Goal: Information Seeking & Learning: Learn about a topic

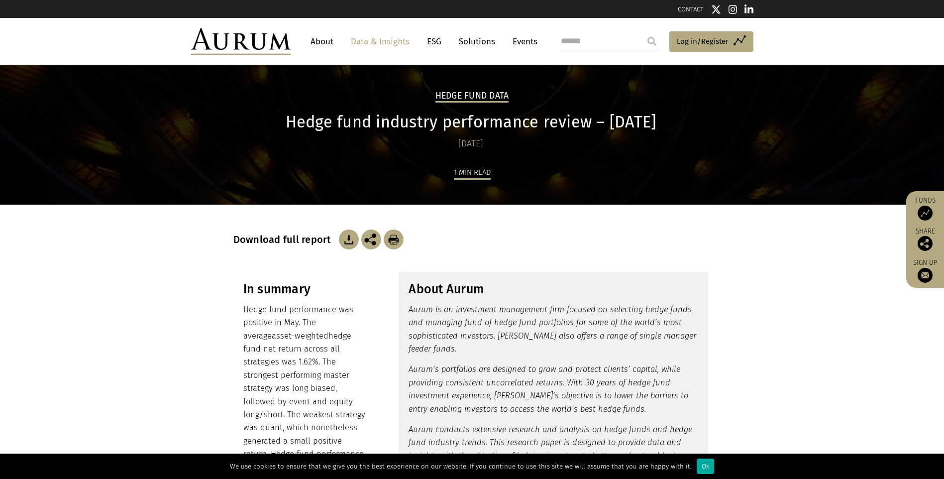
click at [925, 211] on img at bounding box center [924, 212] width 15 height 15
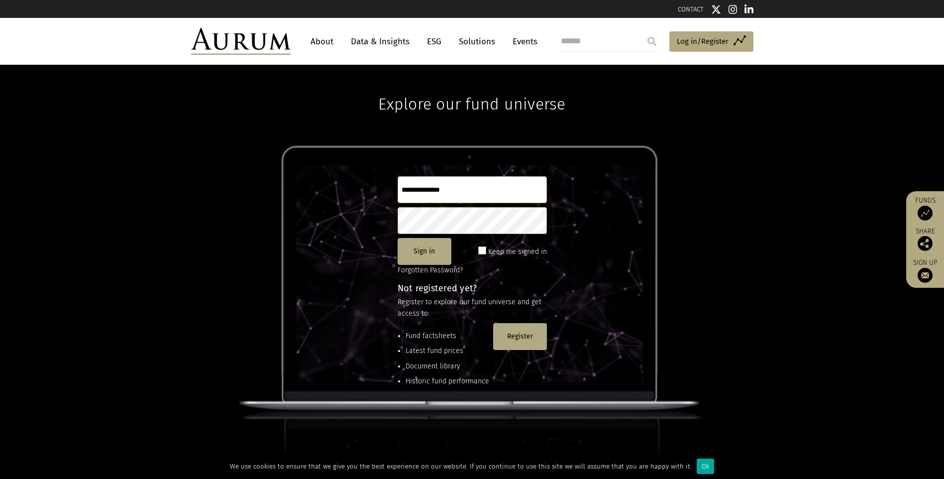
click at [391, 43] on link "Data & Insights" at bounding box center [380, 41] width 69 height 18
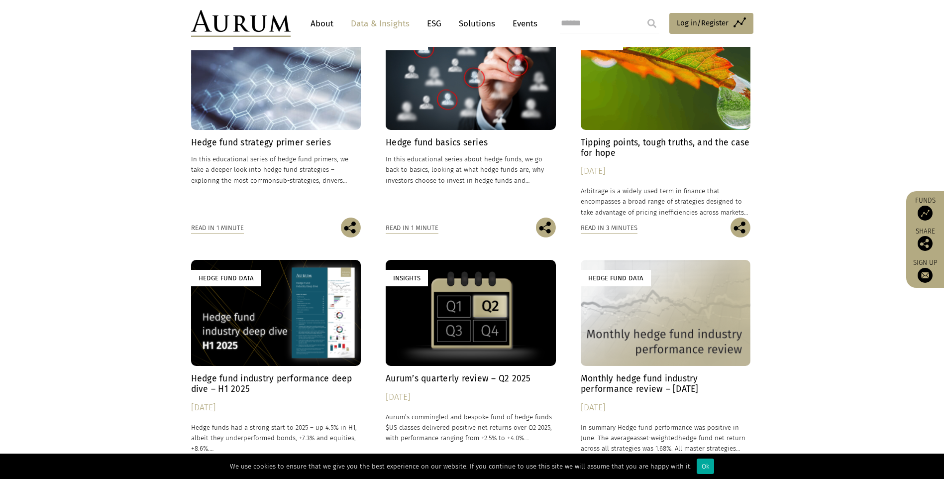
scroll to position [348, 0]
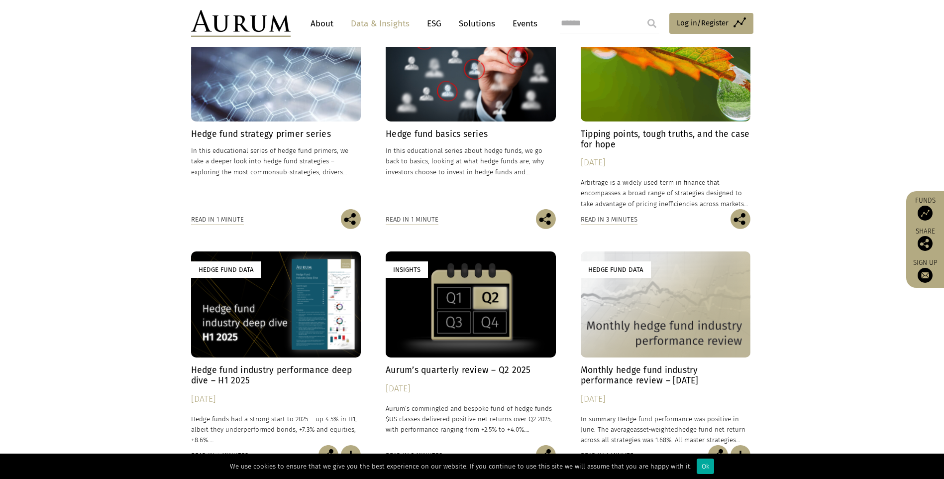
click at [454, 325] on div "Insights" at bounding box center [471, 304] width 170 height 106
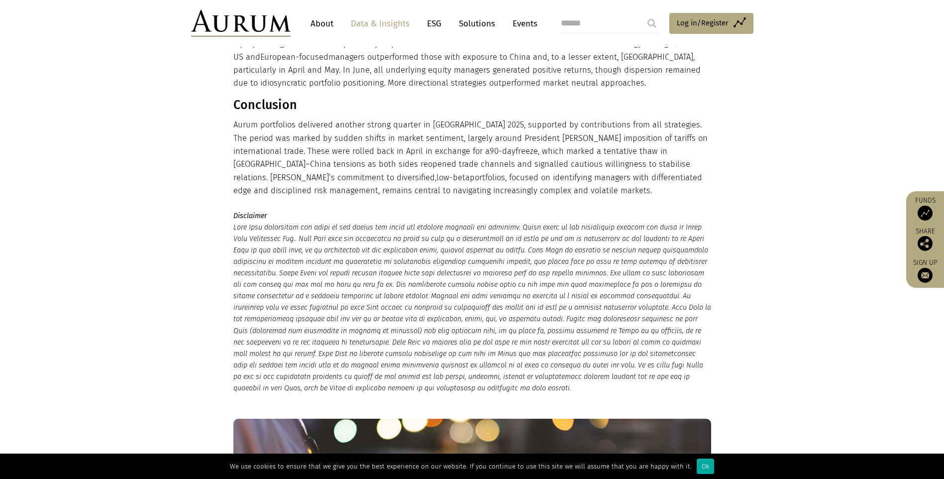
scroll to position [1144, 0]
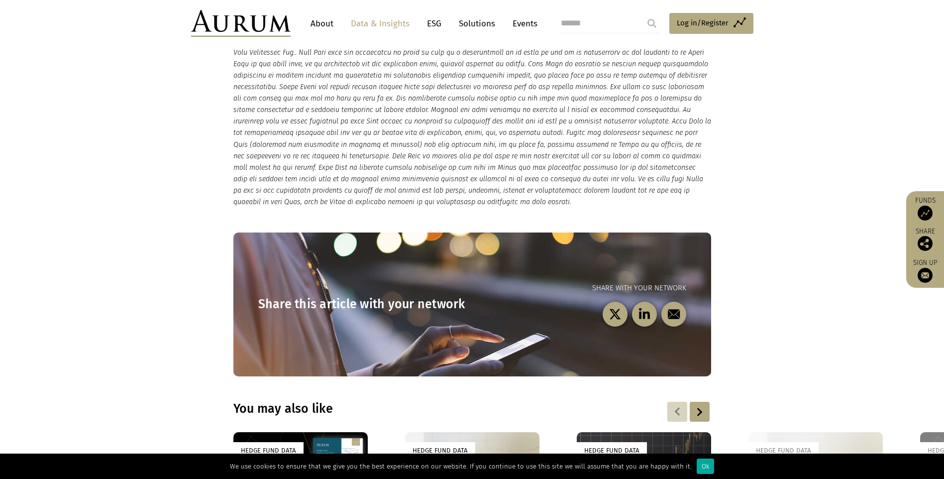
click at [746, 101] on section "Disclaimer" at bounding box center [472, 116] width 944 height 184
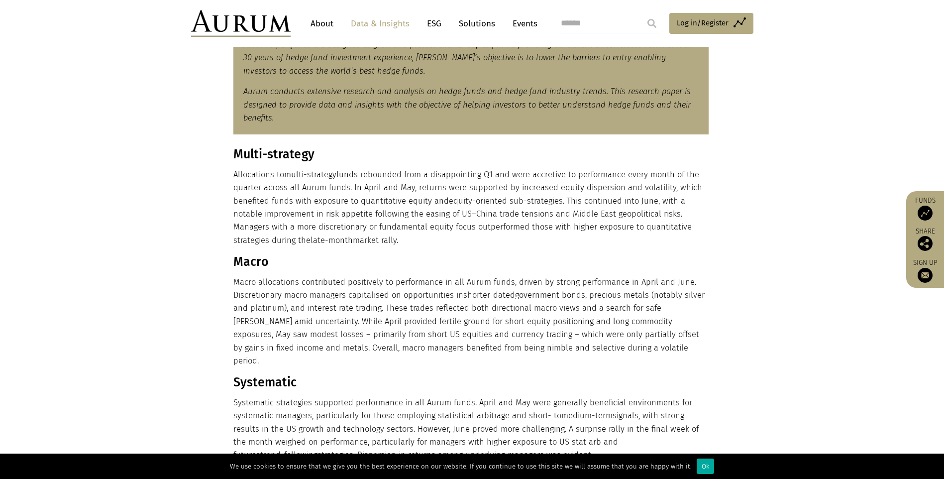
scroll to position [299, 0]
